Goal: Information Seeking & Learning: Learn about a topic

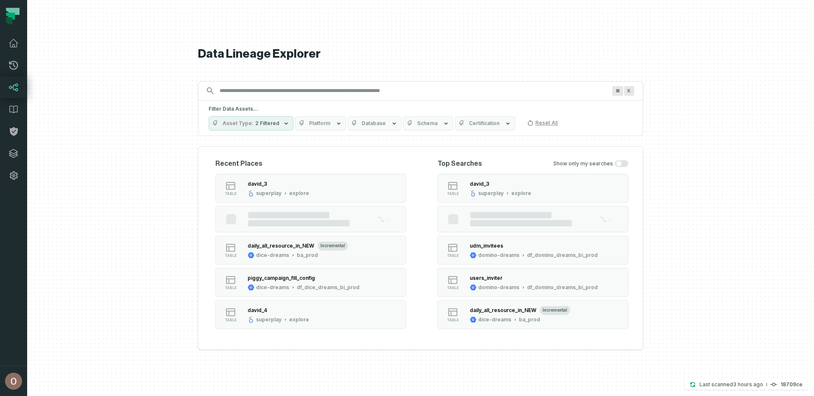
click at [337, 101] on div "Filter Data Assets... Asset Type 2 Filtered Platform Database Schema Certificat…" at bounding box center [420, 119] width 445 height 36
click at [337, 94] on input "Discovery Provider cmdk menu" at bounding box center [413, 91] width 397 height 14
paste input "**********"
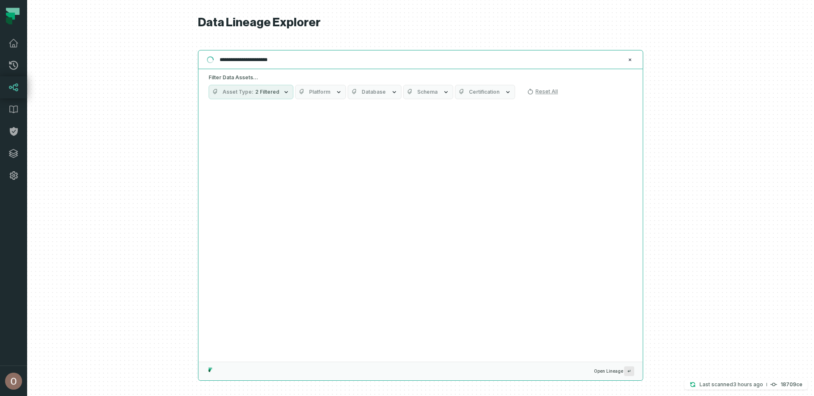
type input "**********"
click at [252, 145] on div "Suggestions" at bounding box center [420, 232] width 444 height 257
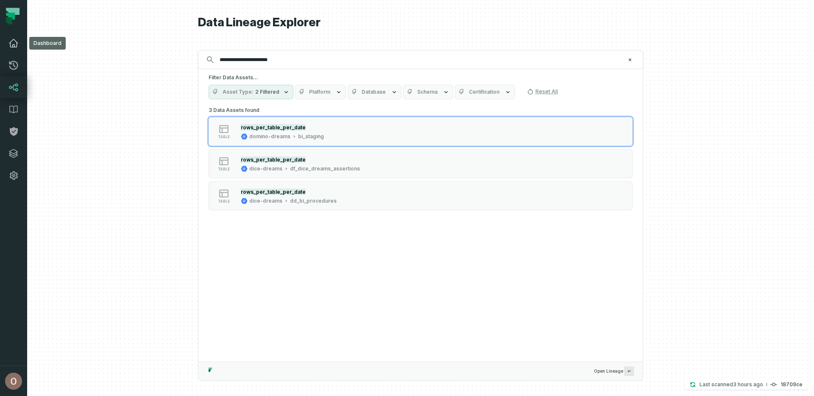
click at [21, 46] on link "Dashboard" at bounding box center [13, 43] width 27 height 22
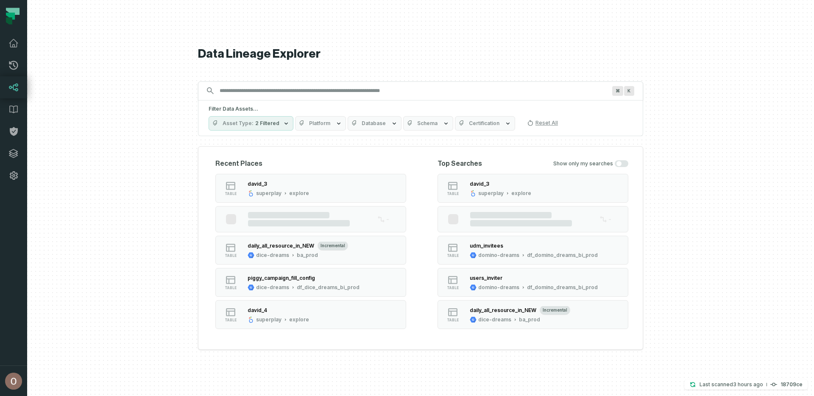
click at [251, 101] on div "Filter Data Assets... Asset Type 2 Filtered Platform Database Schema Certificat…" at bounding box center [420, 119] width 445 height 36
click at [263, 89] on input "Discovery Provider cmdk menu" at bounding box center [413, 91] width 397 height 14
paste input "**********"
type input "**********"
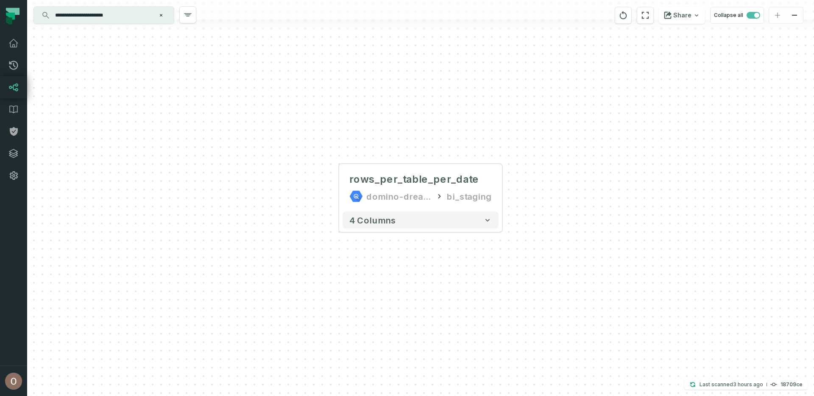
click at [131, 10] on input "**********" at bounding box center [103, 15] width 106 height 14
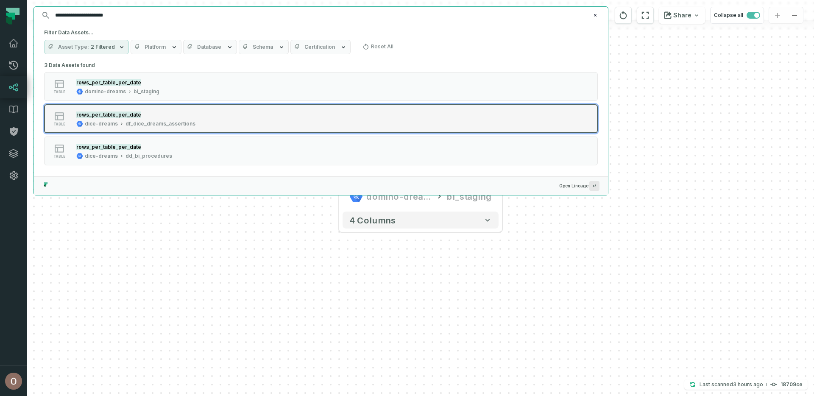
click at [150, 123] on div "df_dice_dreams_assertions" at bounding box center [161, 123] width 70 height 7
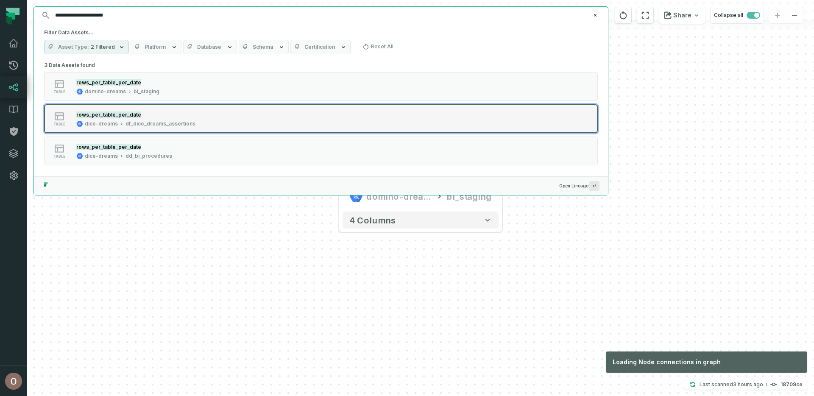
click at [183, 121] on div "df_dice_dreams_assertions" at bounding box center [161, 123] width 70 height 7
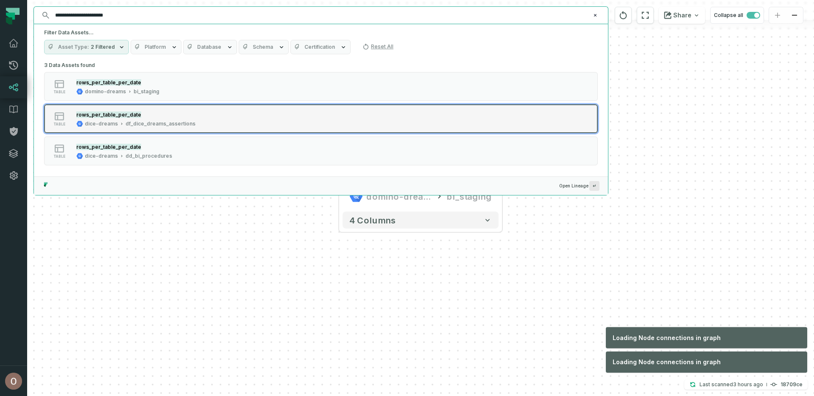
click at [228, 109] on button "table rows_per_table_per_date dice-dreams df_dice_dreams_assertions" at bounding box center [321, 118] width 554 height 29
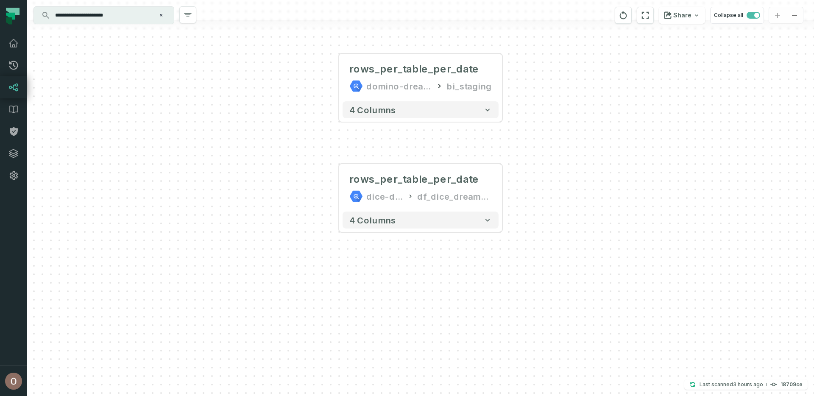
click at [508, 194] on div "rows_per_table_per_date domino-dreams bi_staging 4 columns rows_per_table_per_d…" at bounding box center [420, 198] width 787 height 396
click at [501, 188] on button "+" at bounding box center [502, 187] width 15 height 15
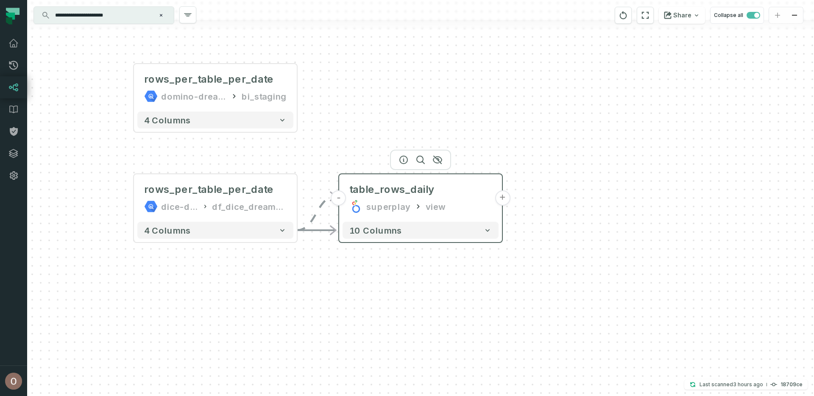
click at [504, 199] on button "+" at bounding box center [502, 197] width 15 height 15
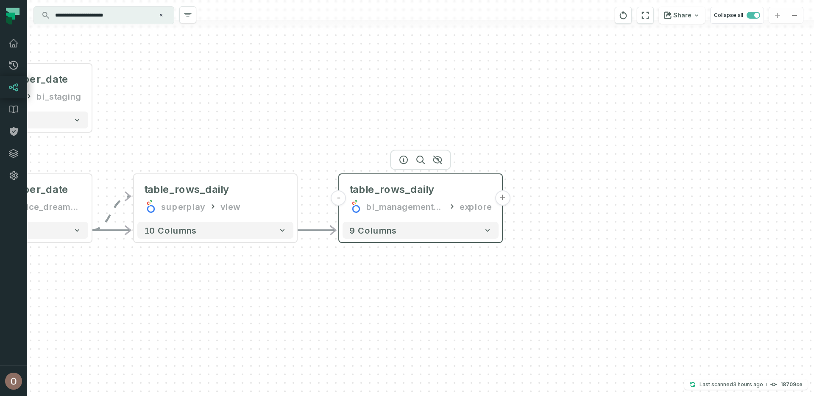
click at [498, 201] on button "+" at bounding box center [502, 197] width 15 height 15
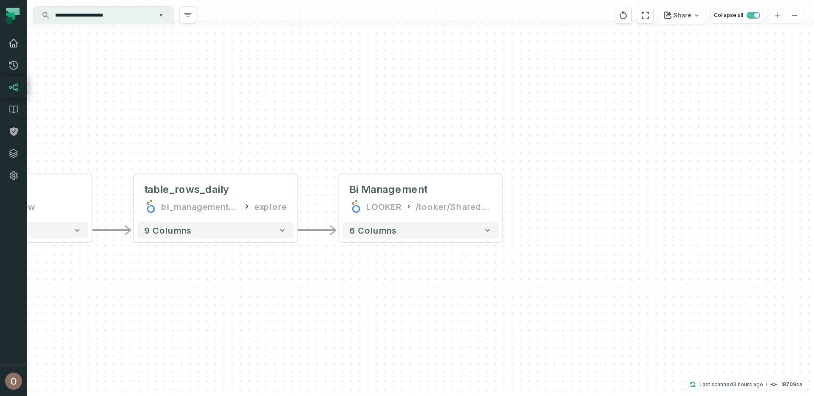
click at [17, 41] on icon at bounding box center [13, 43] width 10 height 10
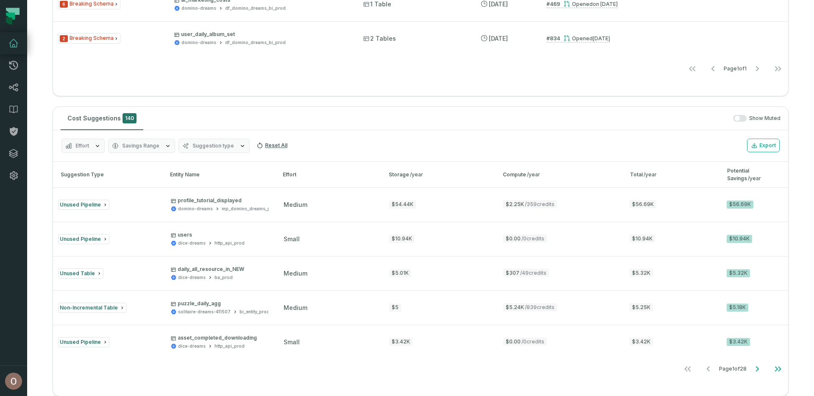
scroll to position [666, 0]
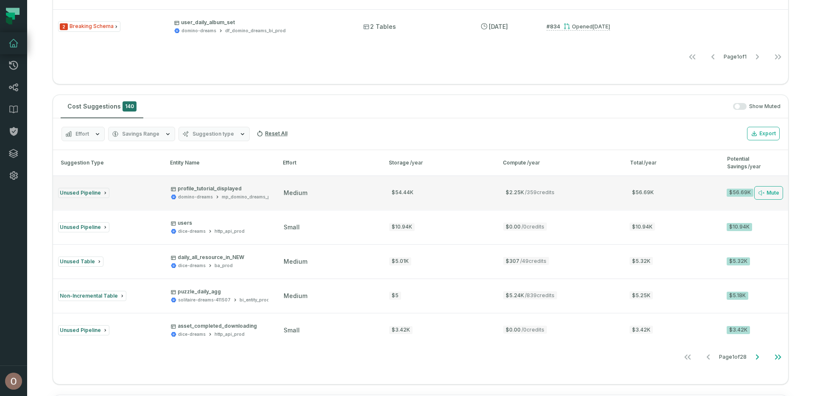
click at [198, 189] on p "profile_tutorial_displayed" at bounding box center [224, 188] width 107 height 7
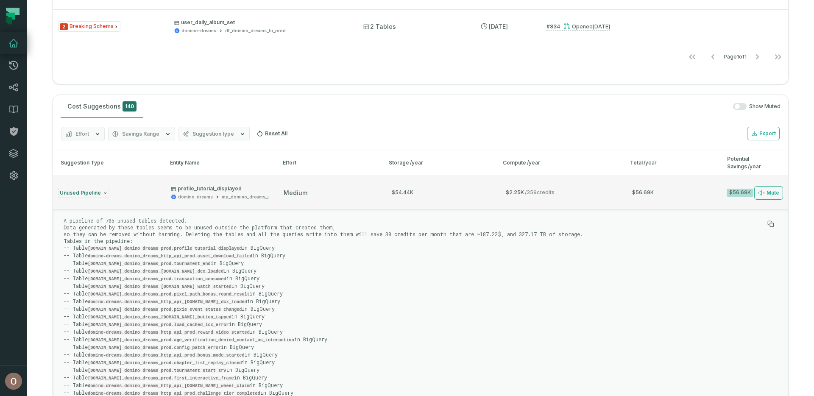
click at [319, 197] on div "medium" at bounding box center [329, 193] width 90 height 8
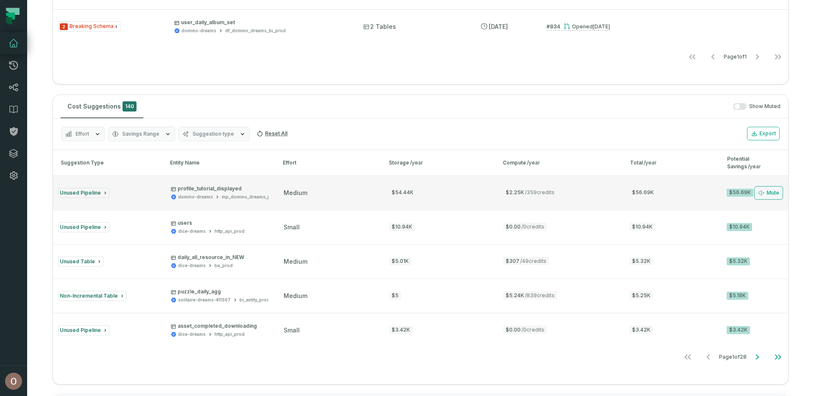
click at [203, 190] on p "profile_tutorial_displayed" at bounding box center [224, 188] width 107 height 7
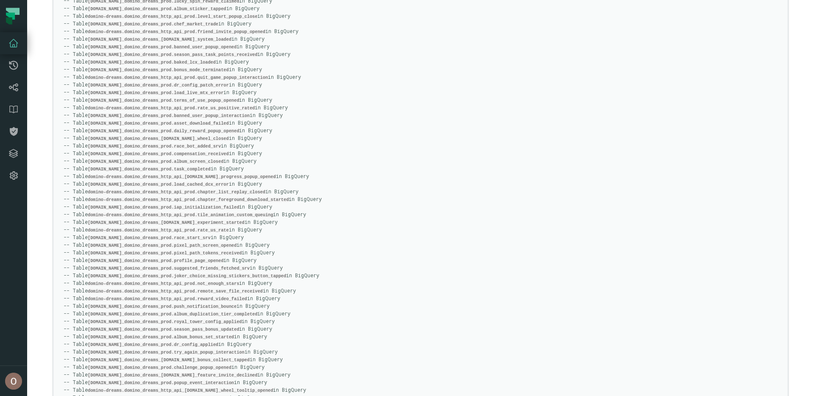
scroll to position [3347, 0]
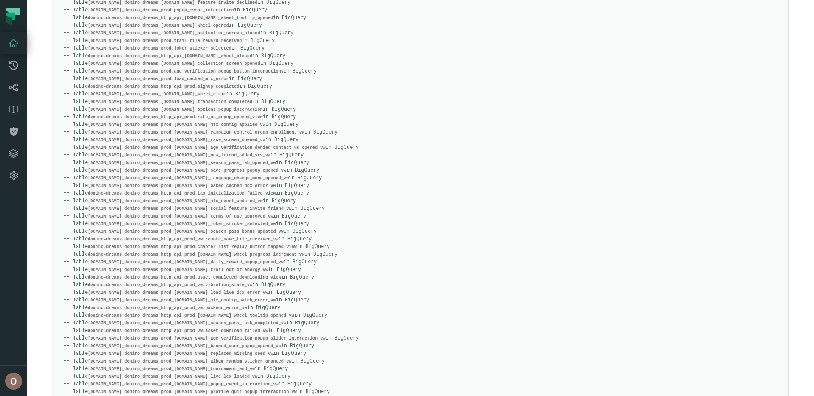
click at [227, 359] on code "[DOMAIN_NAME]_domino_dreams_prod_[DOMAIN_NAME]_album_random_sticker_granted_vw" at bounding box center [190, 361] width 204 height 5
copy code "mp_album_random_sticker_granted_vw"
click at [354, 224] on p "A pipeline of 705 unused tables detected. Data generated by these tables seems …" at bounding box center [414, 240] width 701 height 5409
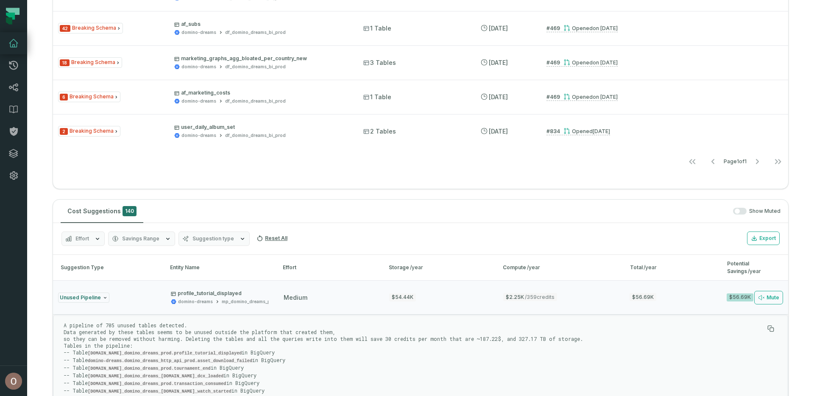
scroll to position [671, 0]
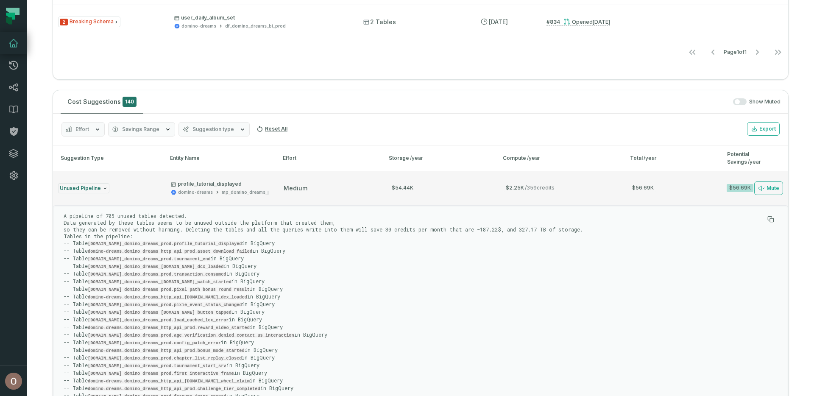
click at [260, 204] on button "Unused Pipeline profile_tutorial_displayed domino-dreams mp_domino_dreams_prod …" at bounding box center [420, 188] width 735 height 34
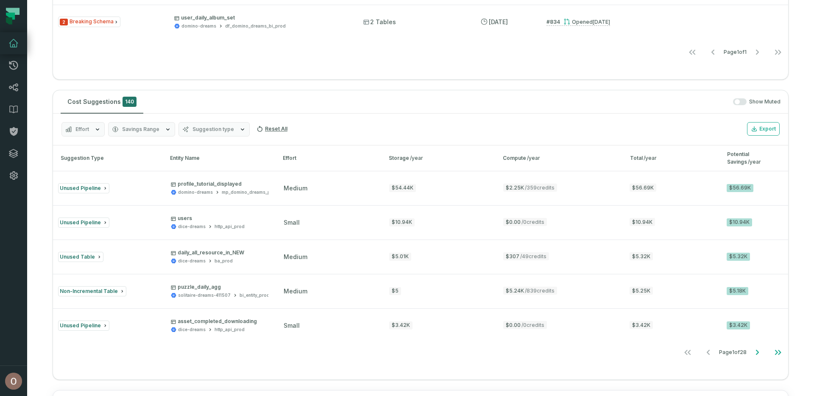
click at [210, 134] on button "Suggestion type" at bounding box center [214, 129] width 71 height 14
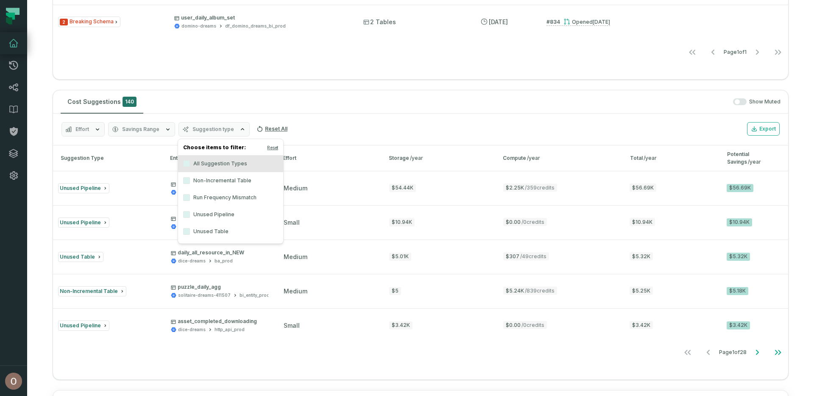
click at [238, 226] on label "Unused Table" at bounding box center [230, 231] width 105 height 17
click at [190, 228] on button "Unused Table" at bounding box center [186, 231] width 7 height 7
